Goal: Information Seeking & Learning: Learn about a topic

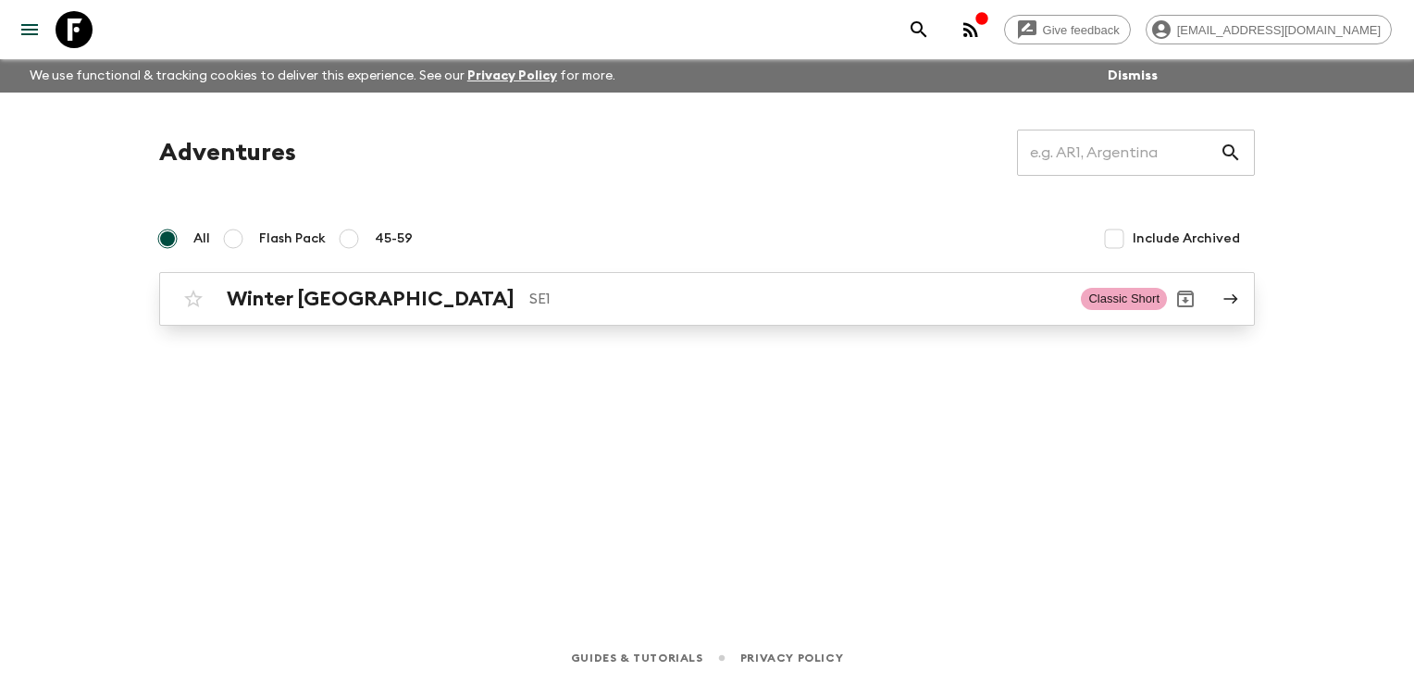
click at [344, 301] on h2 "Winter [GEOGRAPHIC_DATA]" at bounding box center [371, 299] width 288 height 24
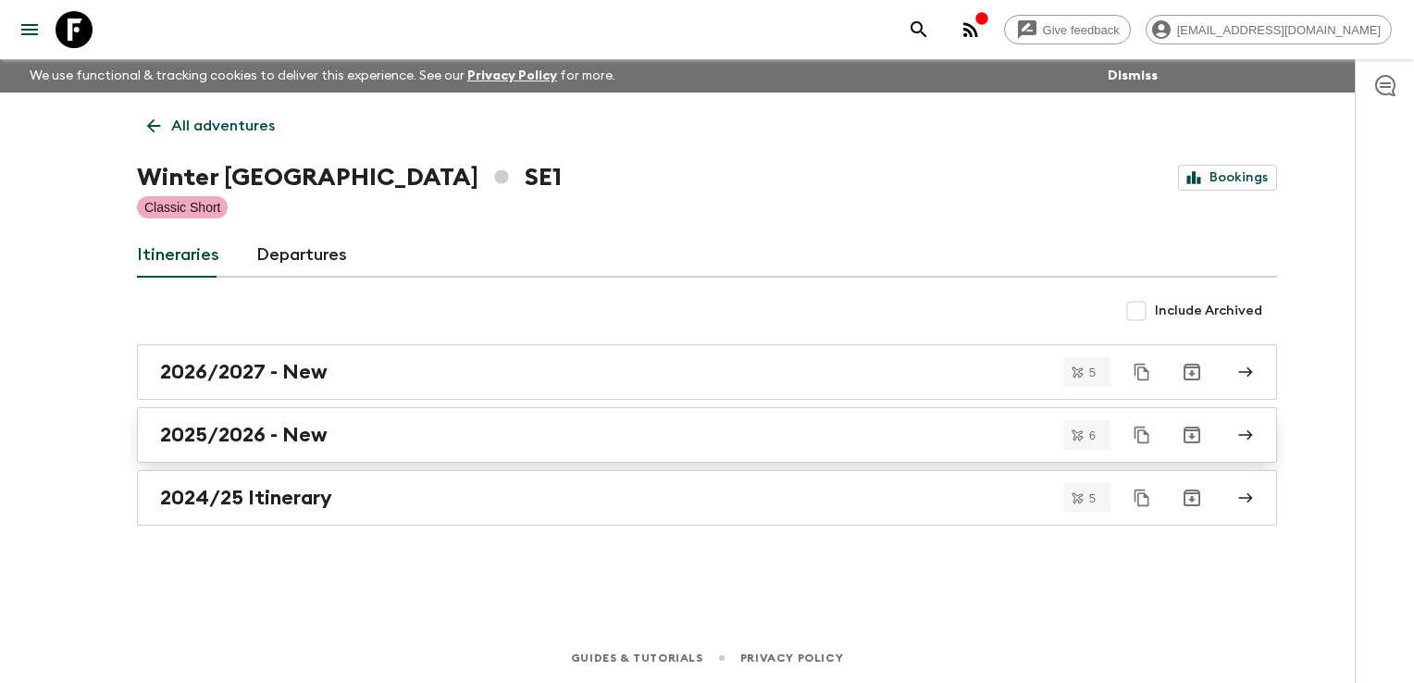
click at [279, 434] on h2 "2025/2026 - New" at bounding box center [244, 435] width 168 height 24
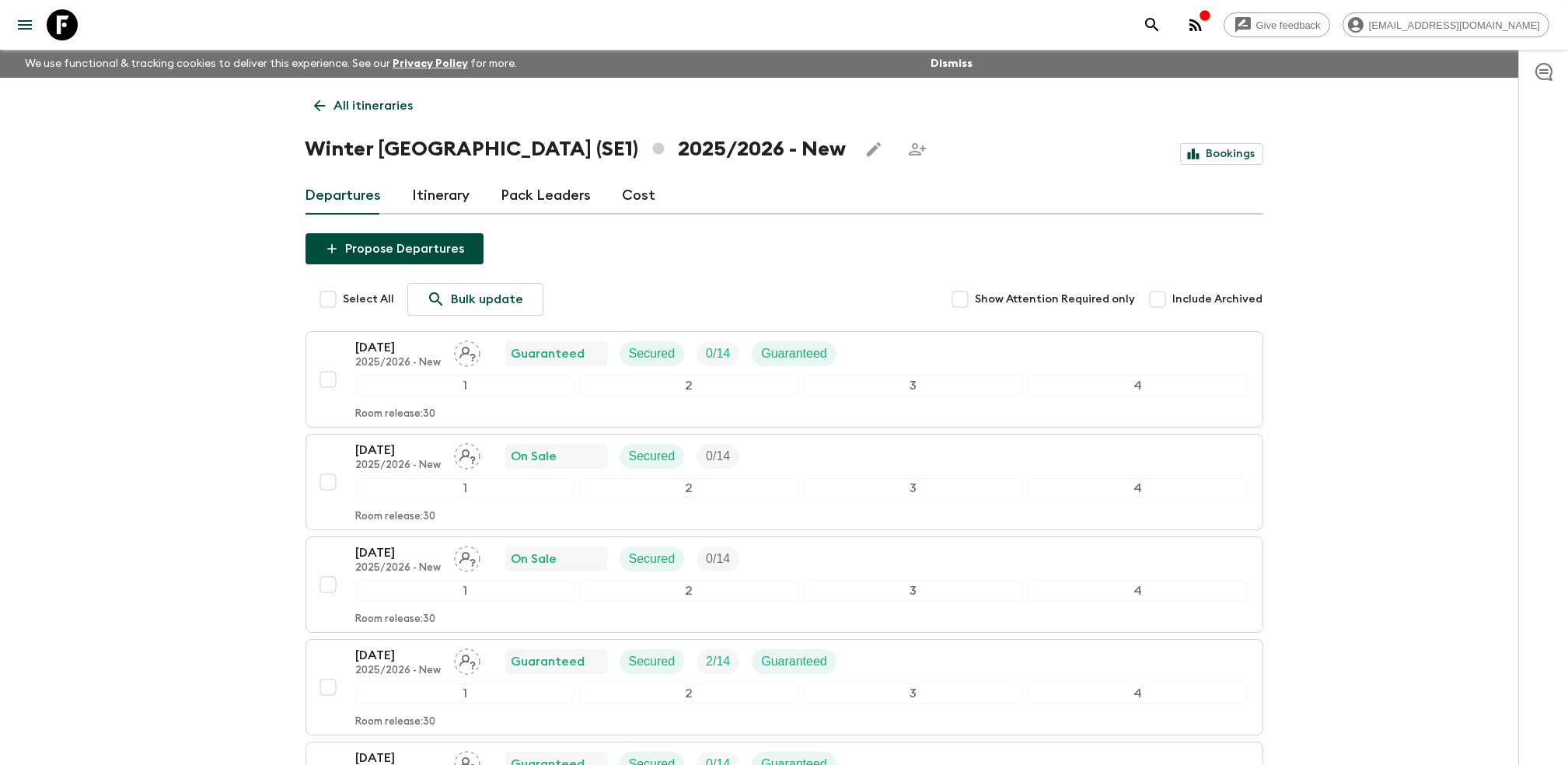
click at [351, 101] on p "All itineraries" at bounding box center [374, 106] width 79 height 18
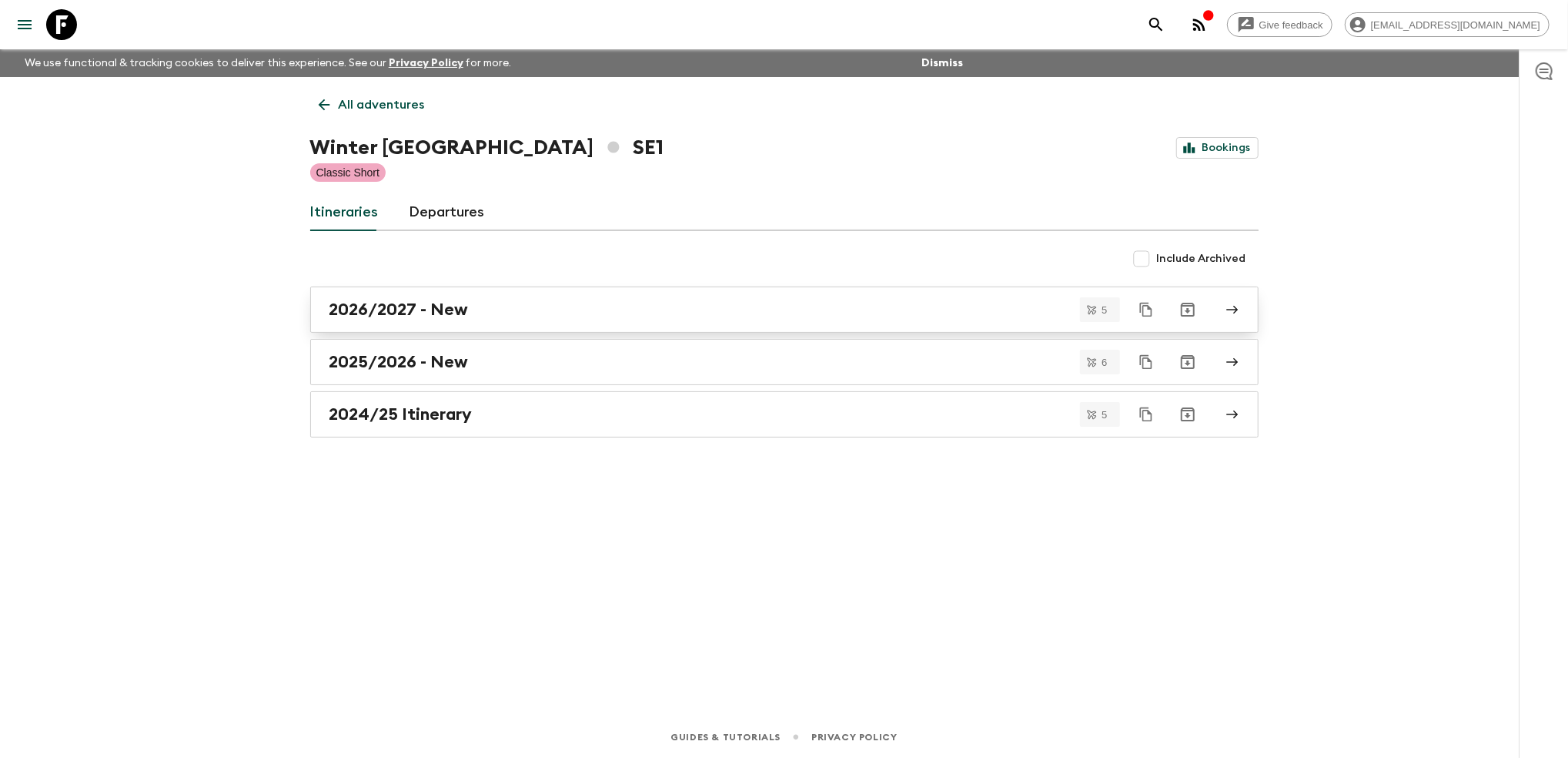
click at [466, 321] on link "2026/2027 - New" at bounding box center [784, 310] width 948 height 47
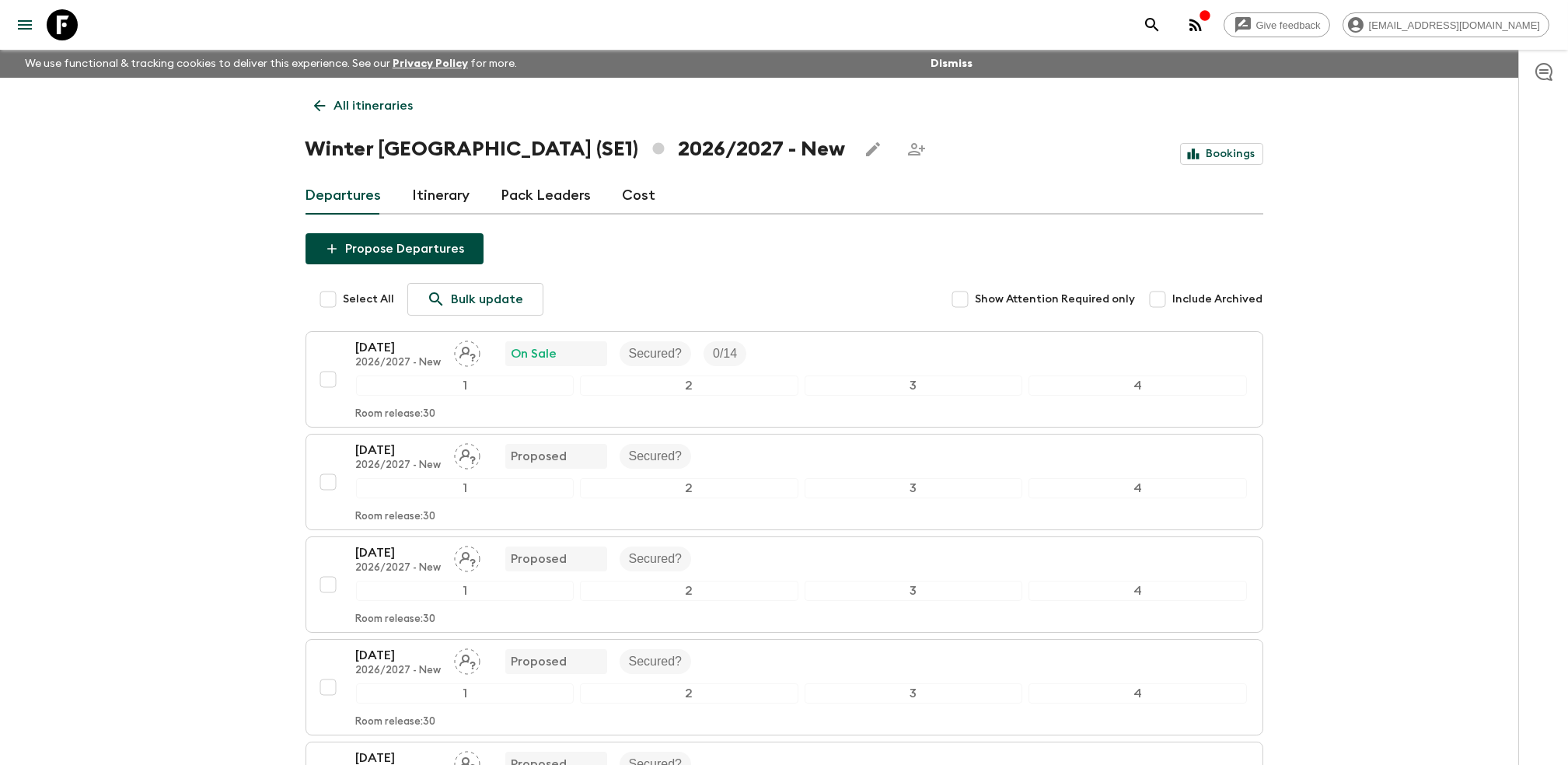
drag, startPoint x: 653, startPoint y: 179, endPoint x: 648, endPoint y: 190, distance: 12.1
click at [650, 181] on div "Departures Itinerary Pack Leaders Cost" at bounding box center [784, 196] width 957 height 37
click at [641, 194] on link "Cost" at bounding box center [639, 196] width 34 height 37
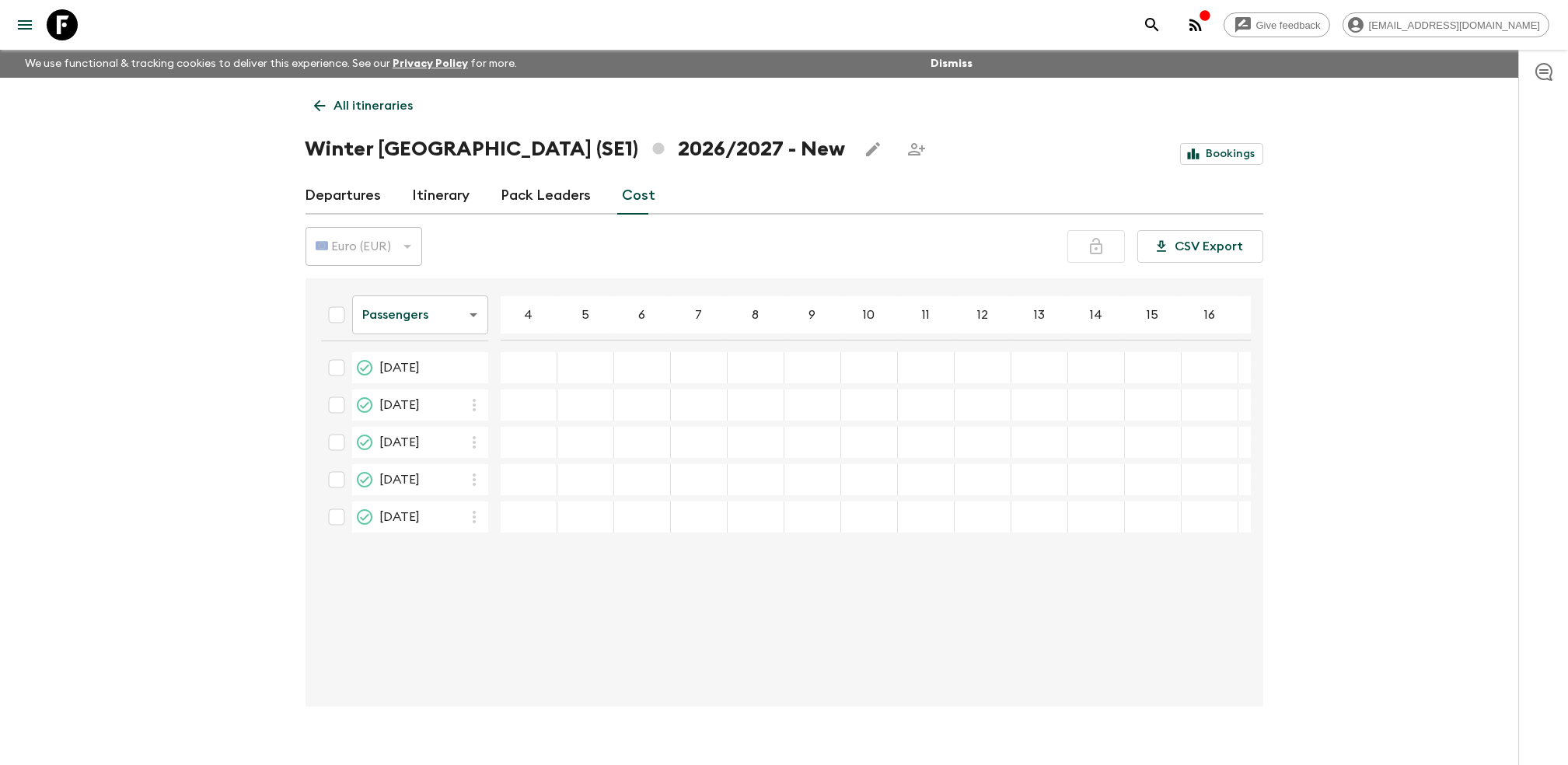
click at [398, 200] on div "Departures Itinerary Pack Leaders Cost" at bounding box center [784, 196] width 957 height 37
click at [426, 196] on link "Itinerary" at bounding box center [441, 196] width 57 height 37
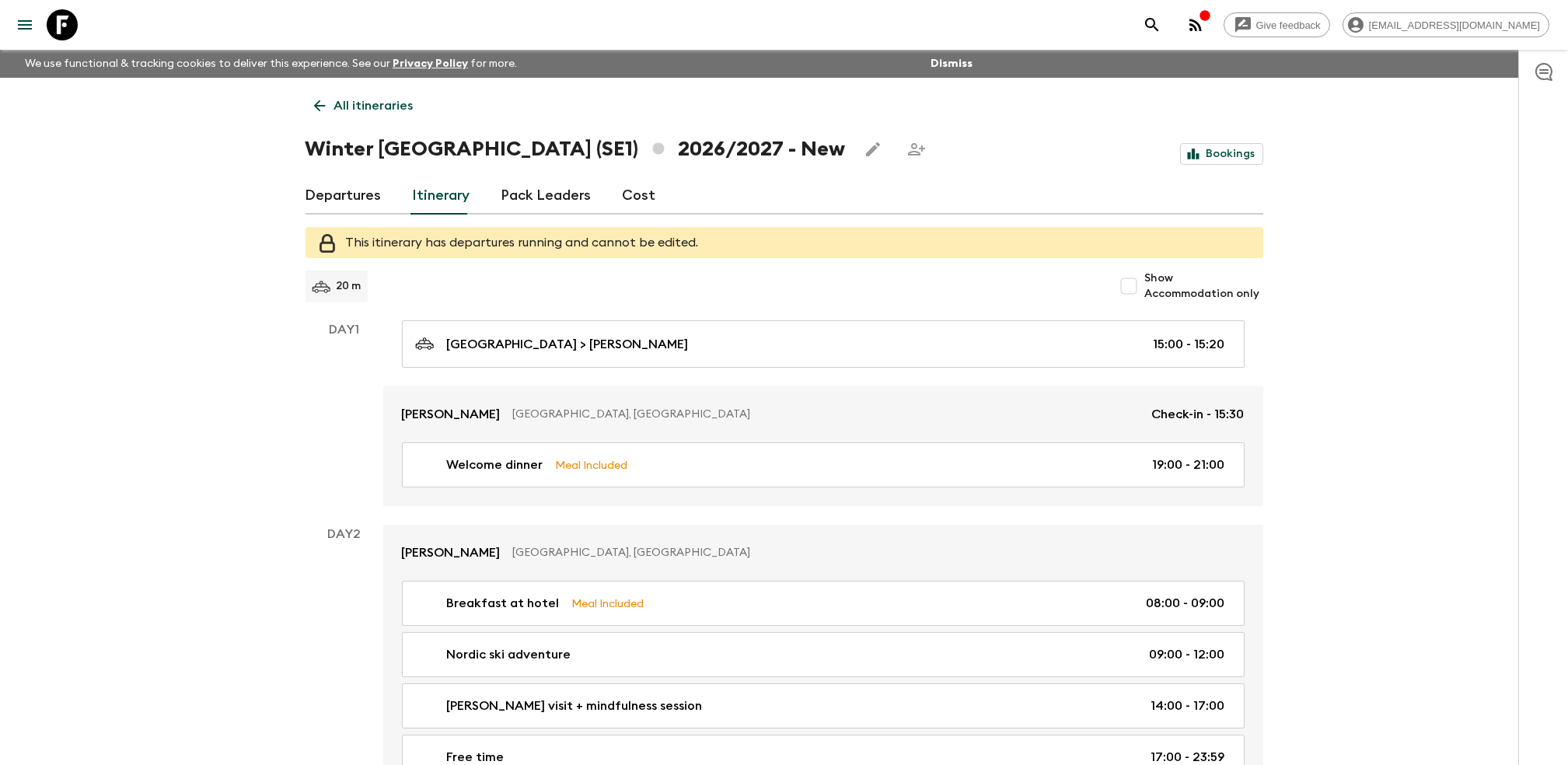
click at [336, 101] on p "All itineraries" at bounding box center [374, 106] width 79 height 18
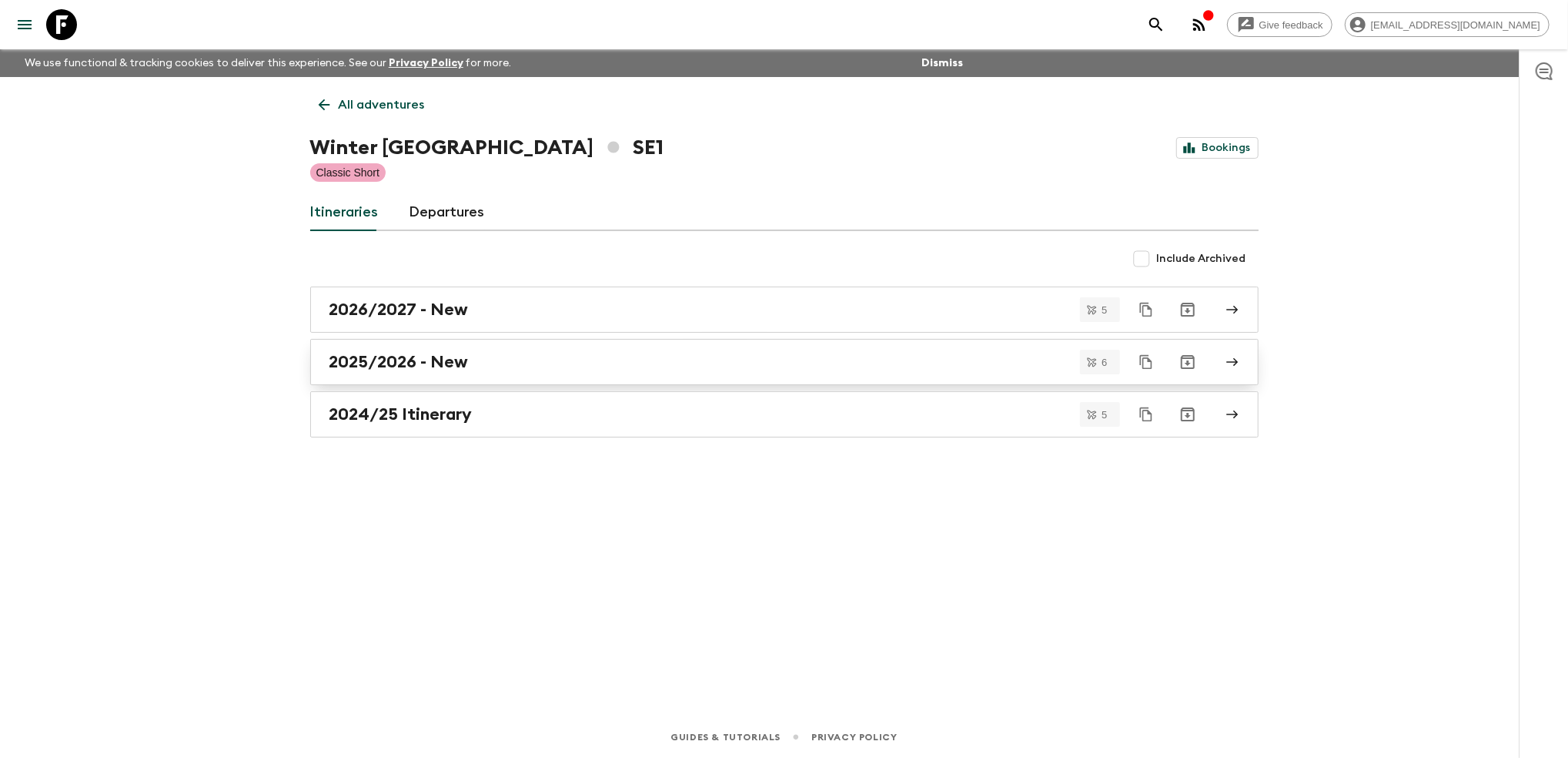
click at [414, 365] on h2 "2025/2026 - New" at bounding box center [399, 362] width 140 height 20
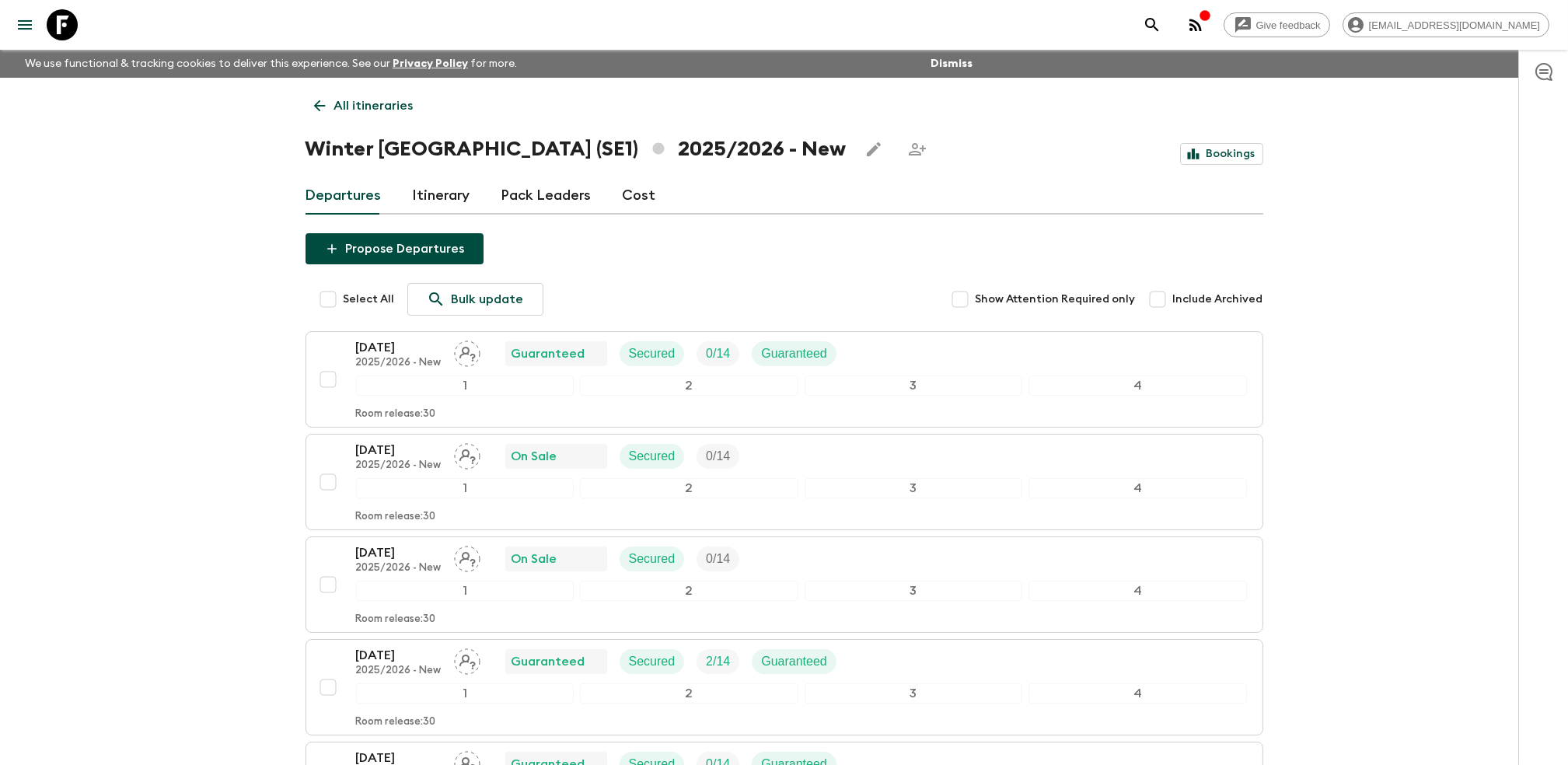
click at [448, 201] on link "Itinerary" at bounding box center [441, 196] width 57 height 37
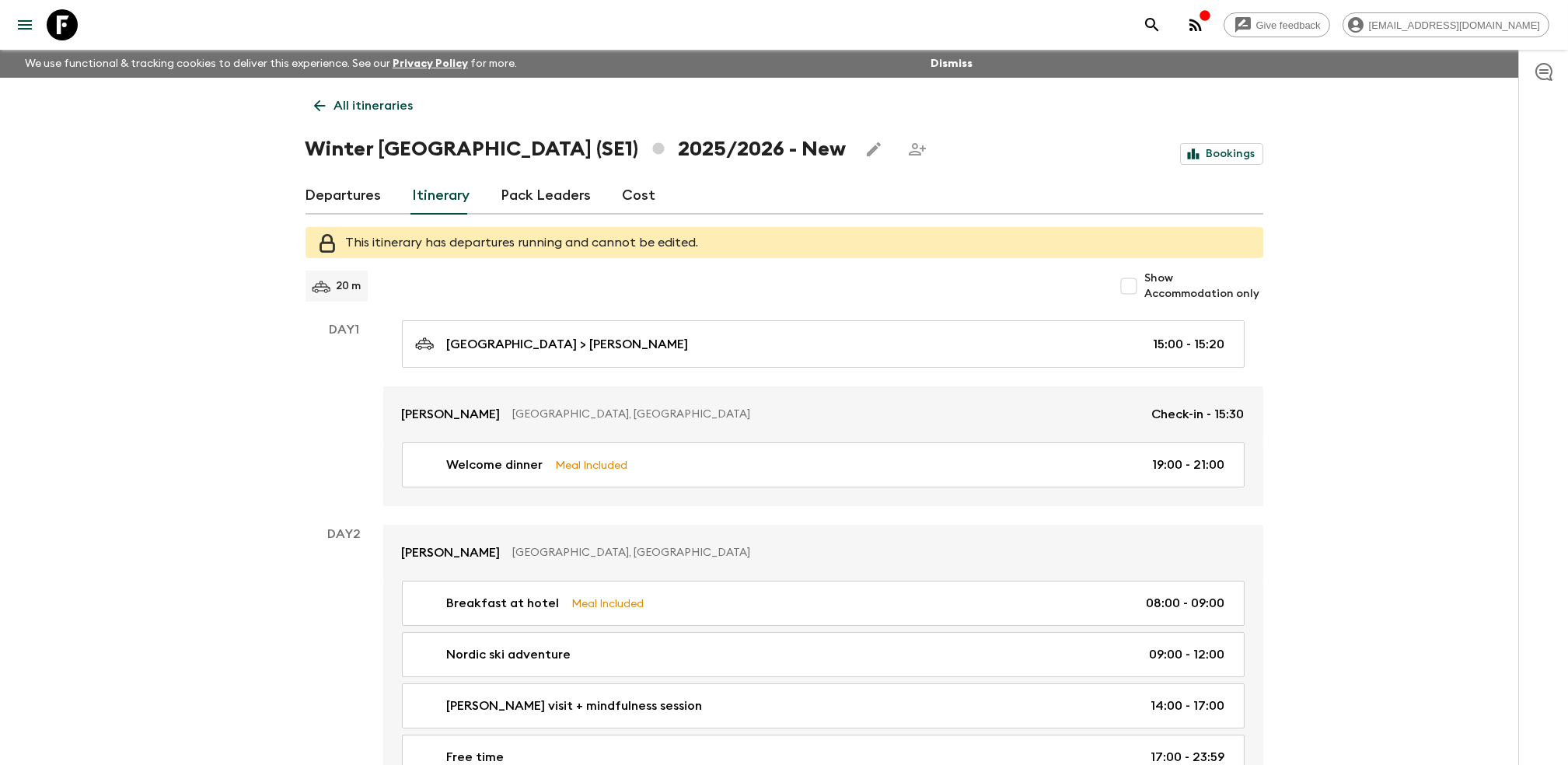
click at [331, 197] on link "Departures" at bounding box center [343, 196] width 76 height 37
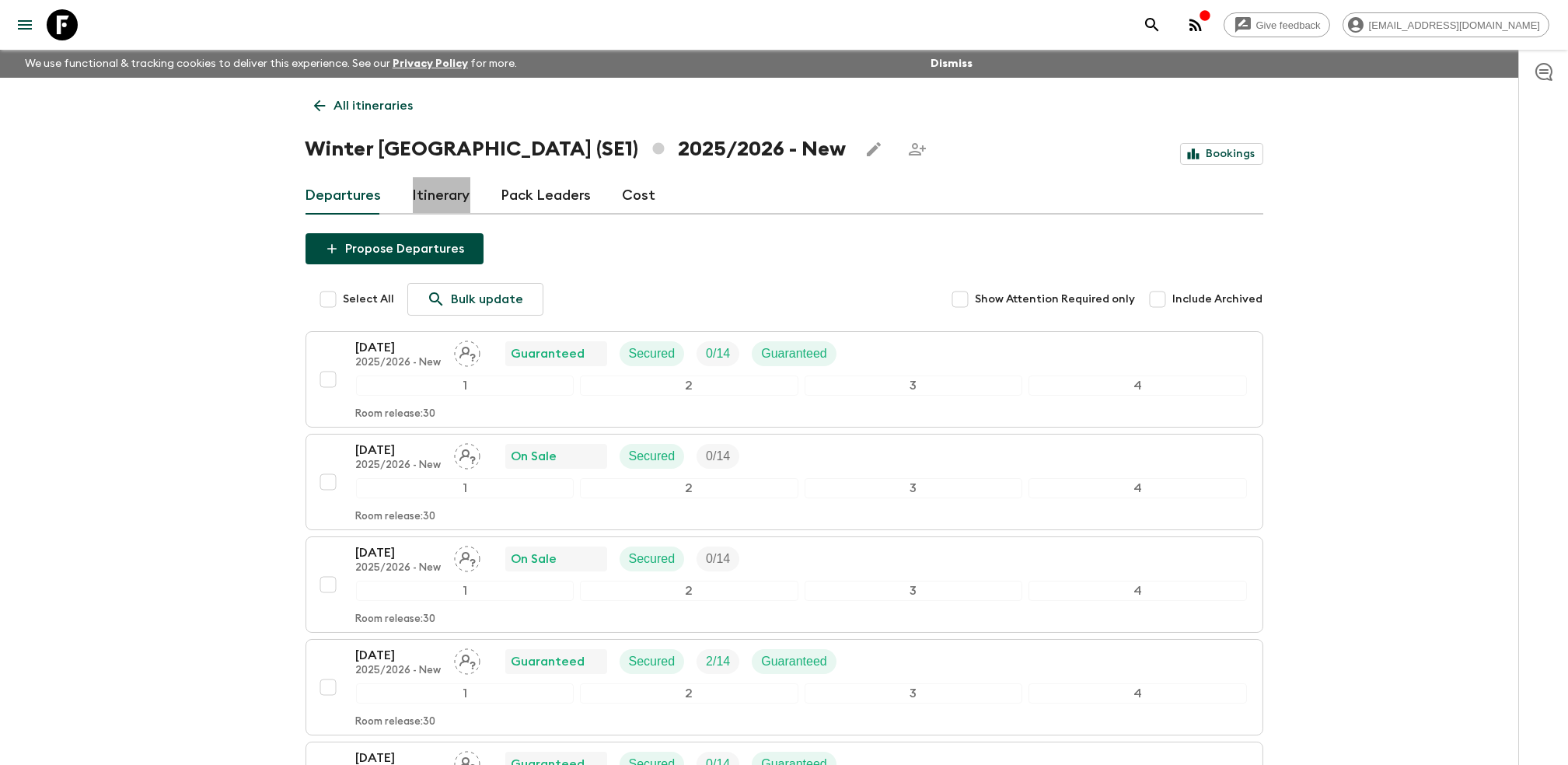
click at [444, 191] on link "Itinerary" at bounding box center [441, 196] width 57 height 37
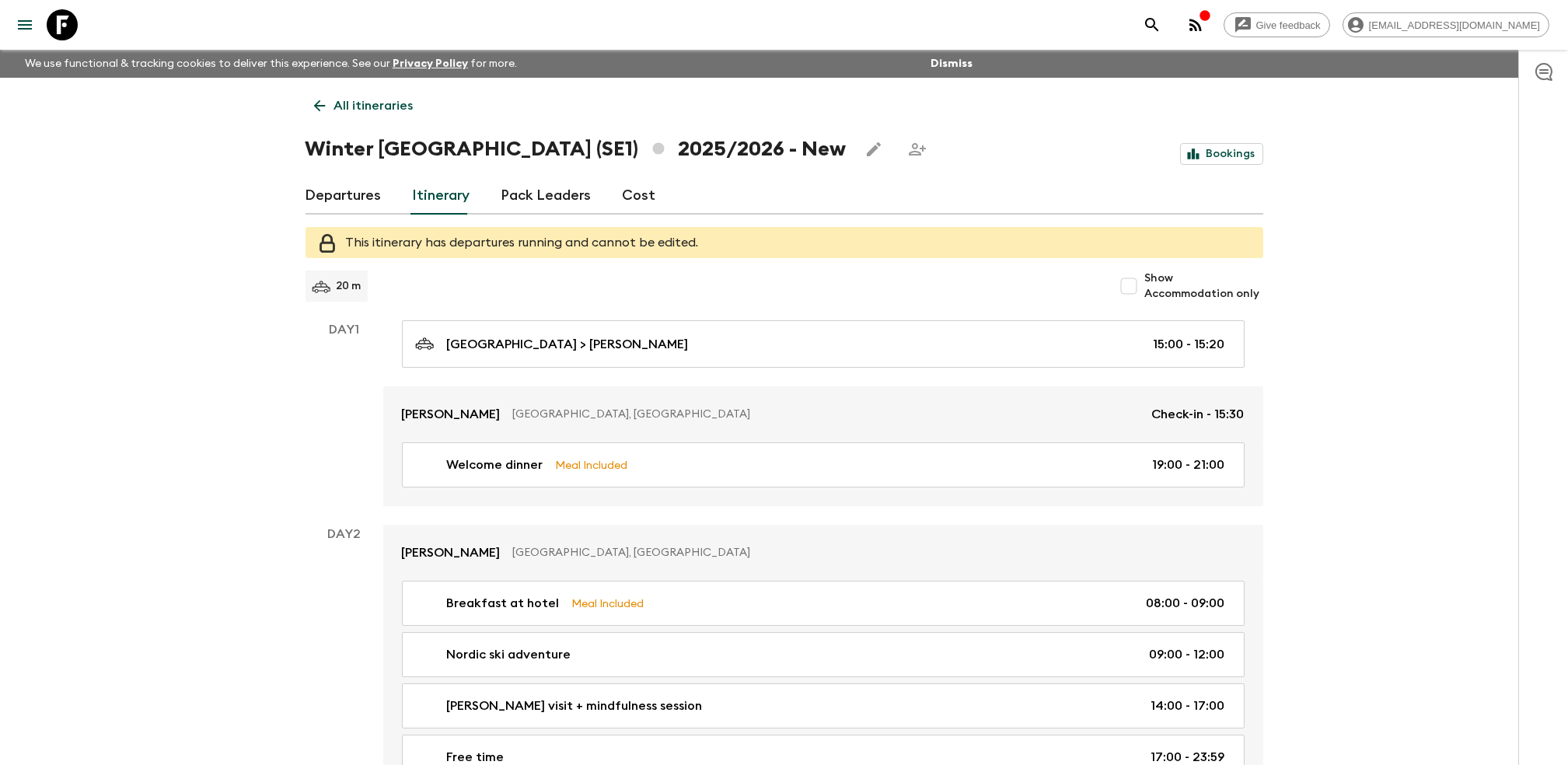
click at [352, 191] on link "Departures" at bounding box center [343, 196] width 76 height 37
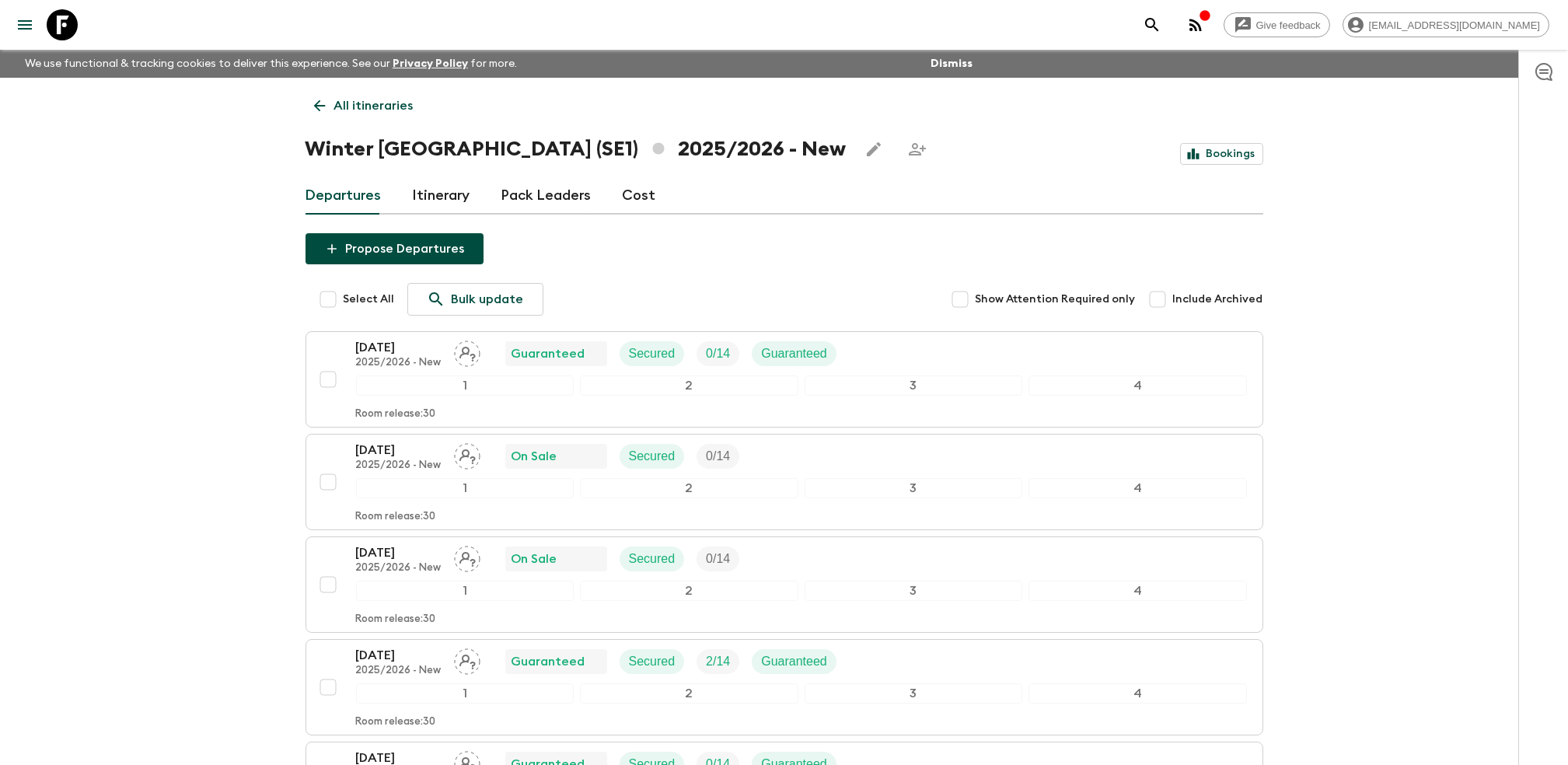
drag, startPoint x: 406, startPoint y: 210, endPoint x: 422, endPoint y: 208, distance: 16.1
click at [406, 210] on div "Departures Itinerary Pack Leaders Cost" at bounding box center [784, 196] width 957 height 37
click at [427, 197] on link "Itinerary" at bounding box center [441, 196] width 57 height 37
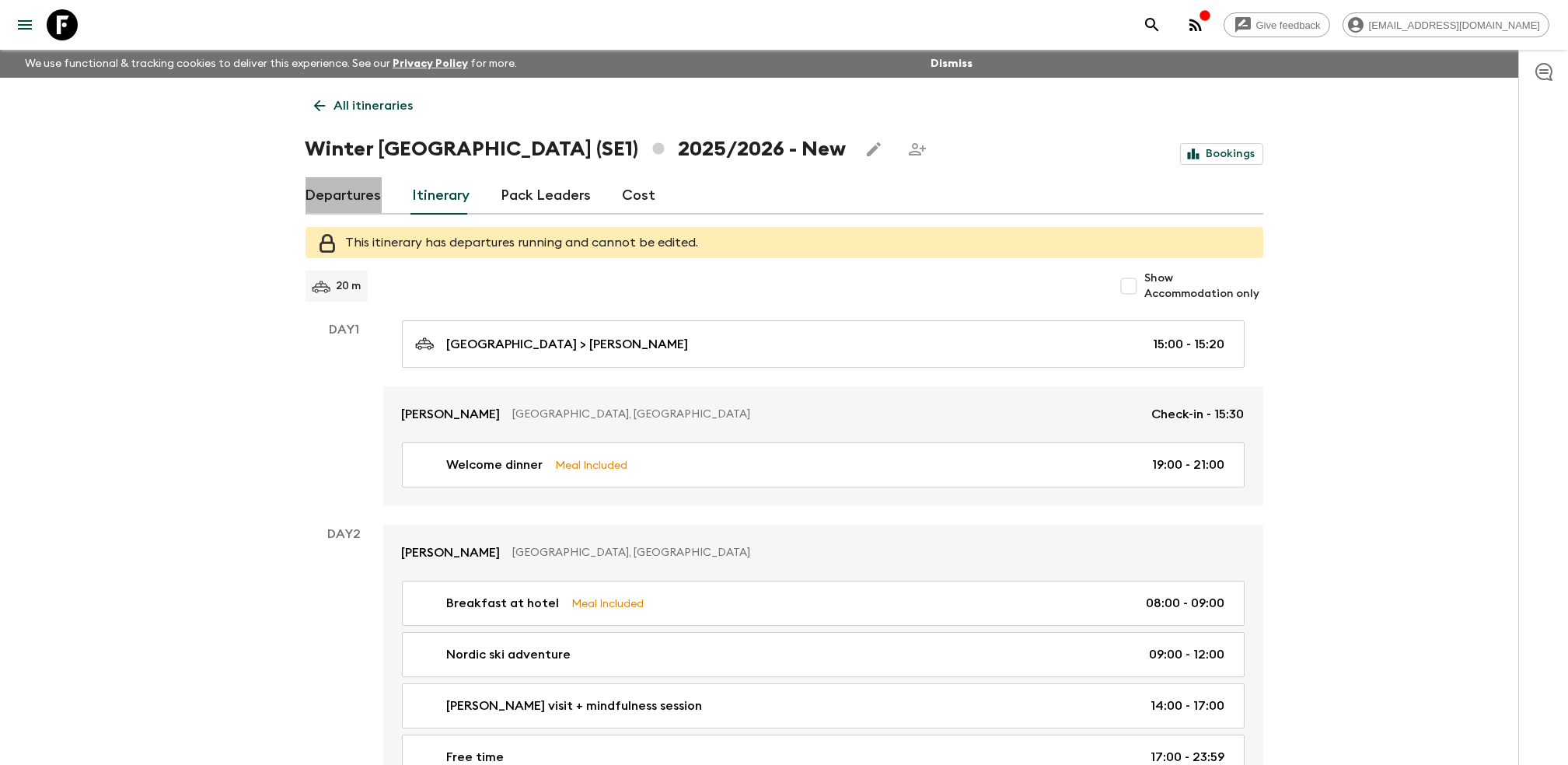
drag, startPoint x: 342, startPoint y: 193, endPoint x: 349, endPoint y: 196, distance: 7.6
click at [343, 191] on link "Departures" at bounding box center [343, 196] width 76 height 37
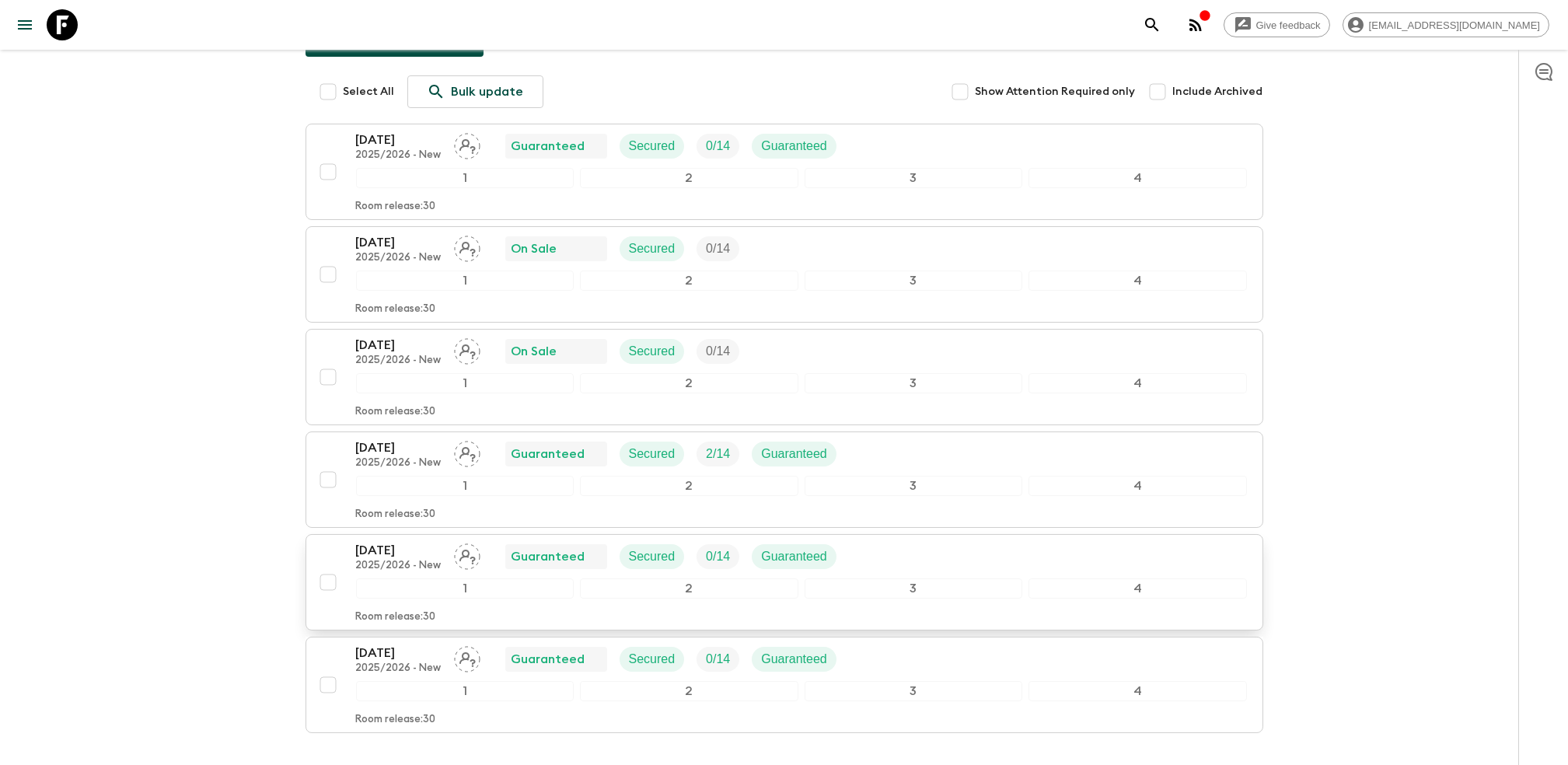
scroll to position [207, 0]
click at [108, 323] on div "Give feedback [EMAIL_ADDRESS][DOMAIN_NAME] We use functional & tracking cookies…" at bounding box center [784, 334] width 1568 height 1082
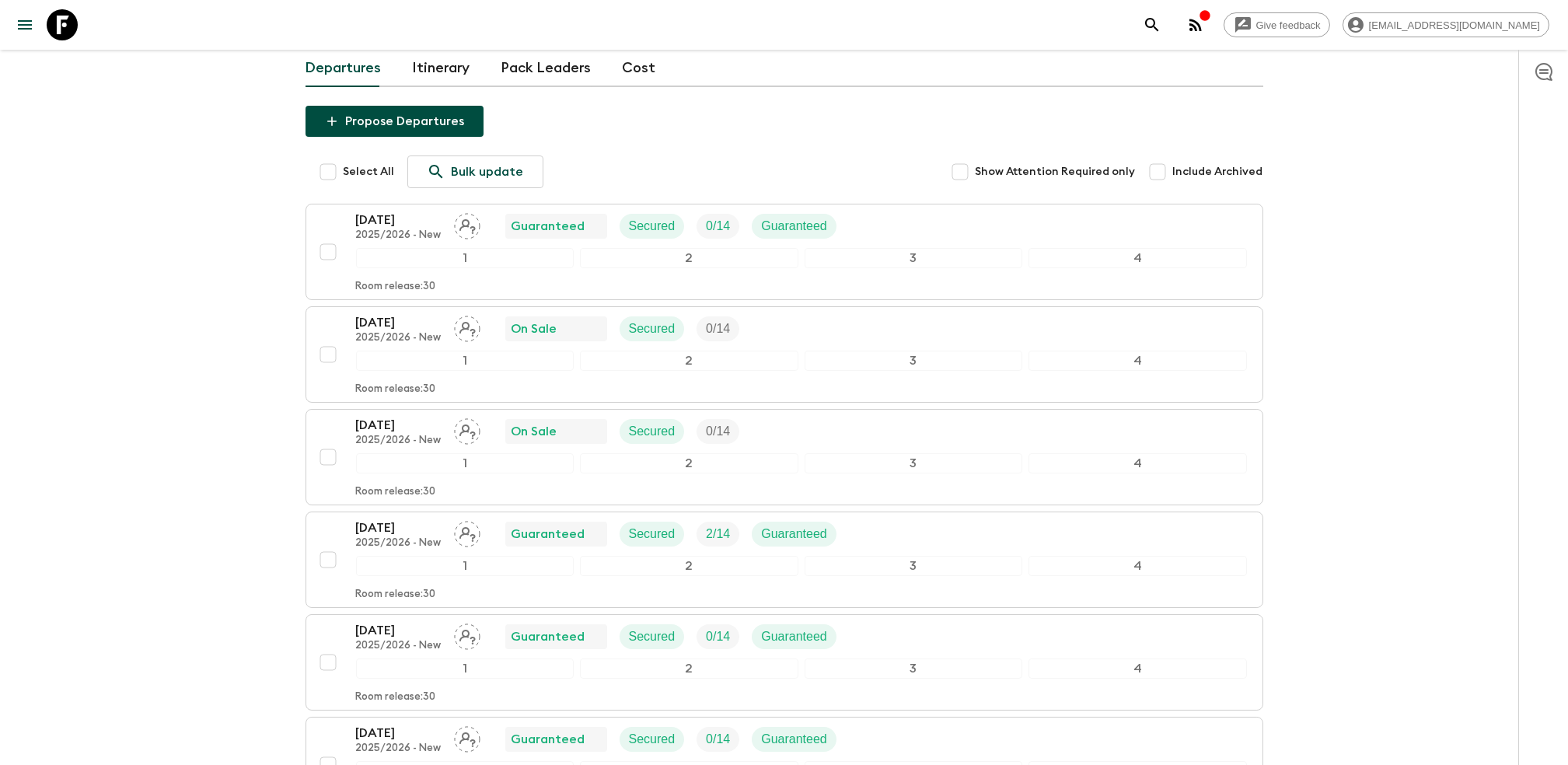
scroll to position [0, 0]
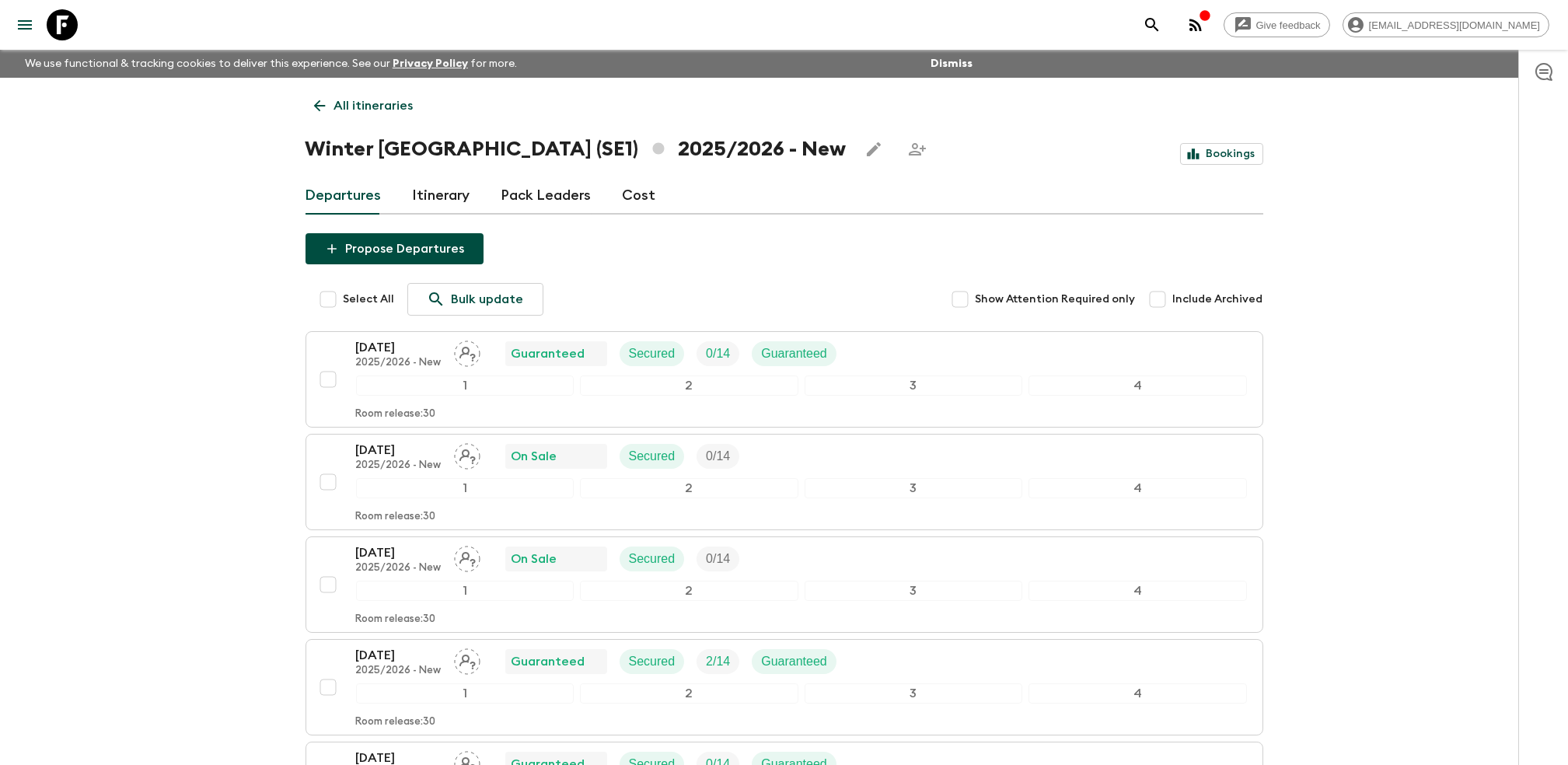
click at [417, 199] on link "Itinerary" at bounding box center [441, 196] width 57 height 37
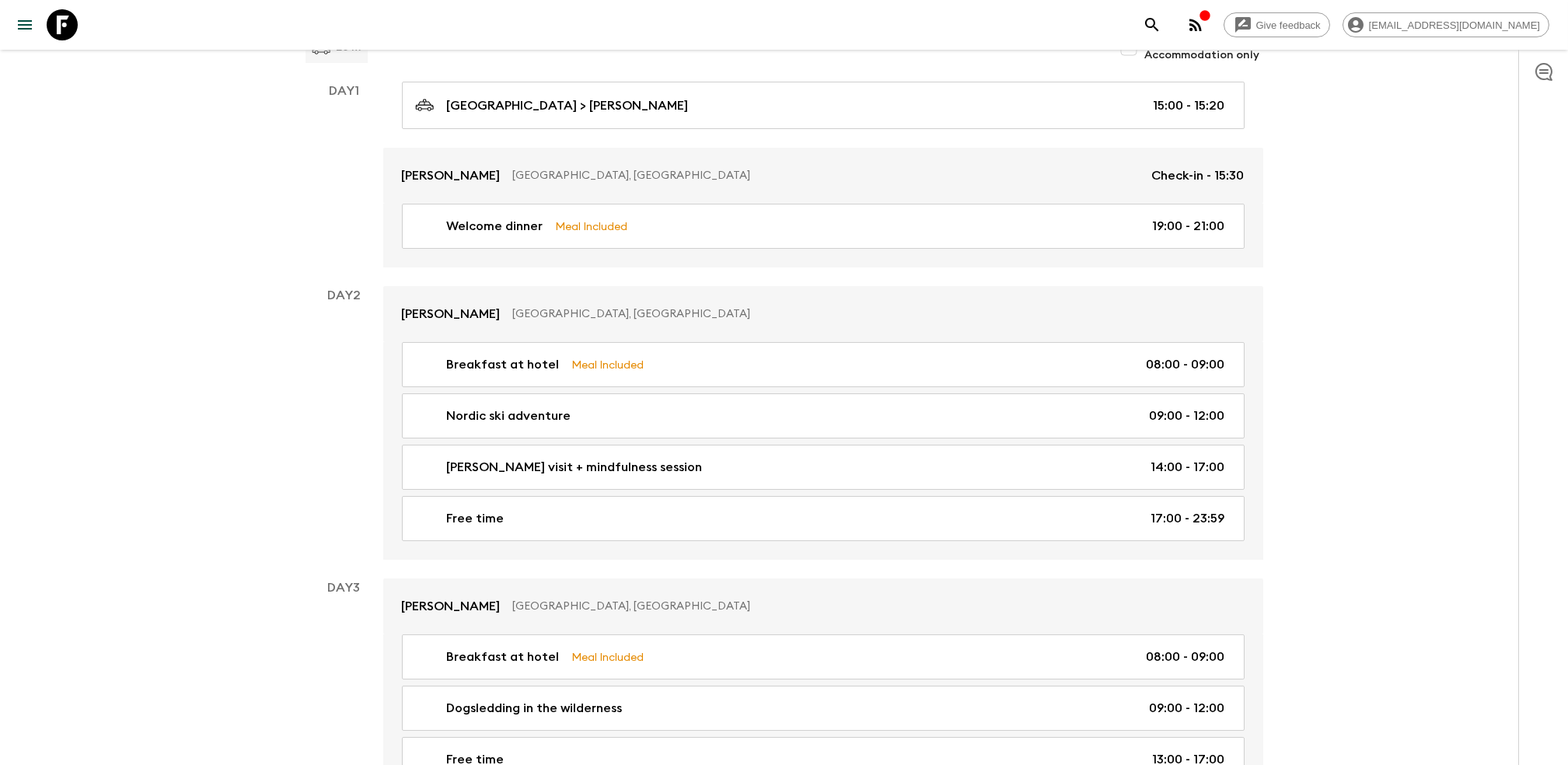
scroll to position [311, 0]
